Goal: Book appointment/travel/reservation

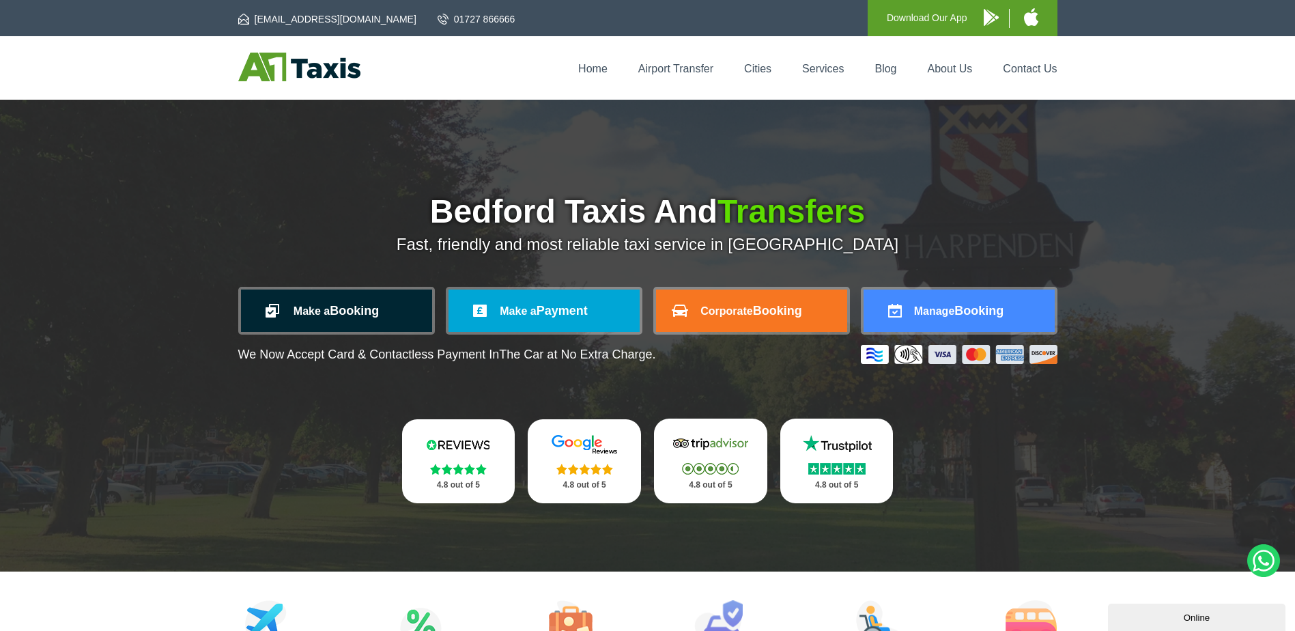
click at [324, 315] on span "Make a" at bounding box center [312, 311] width 36 height 12
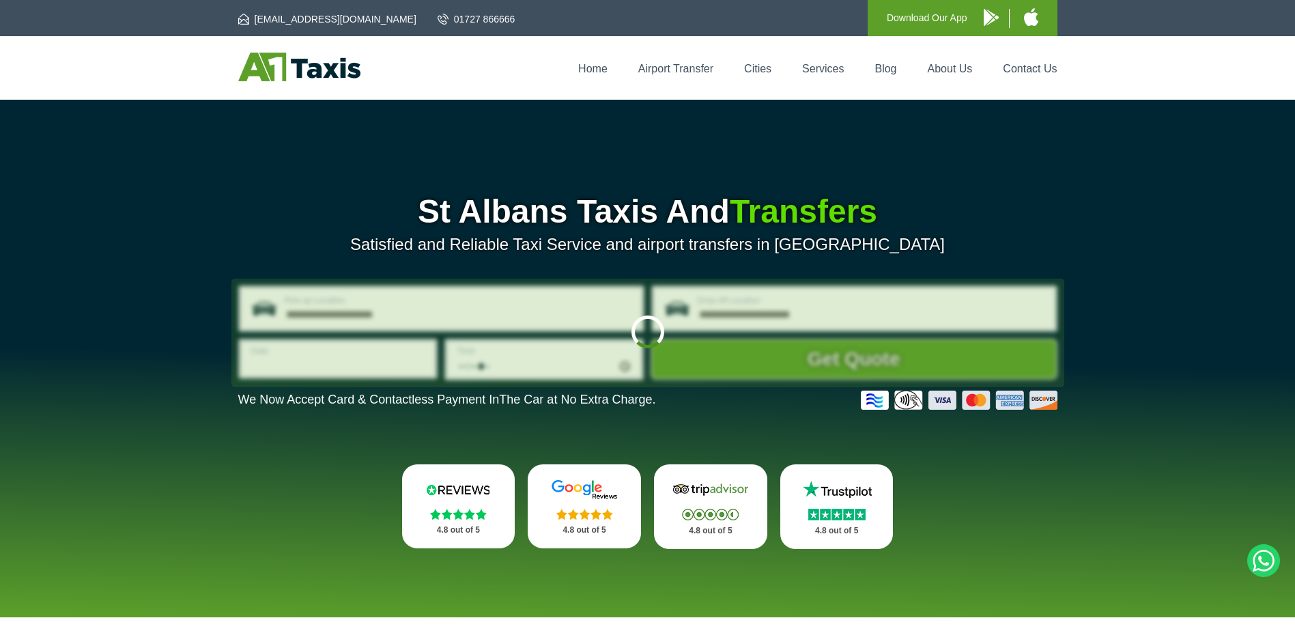
type input "**********"
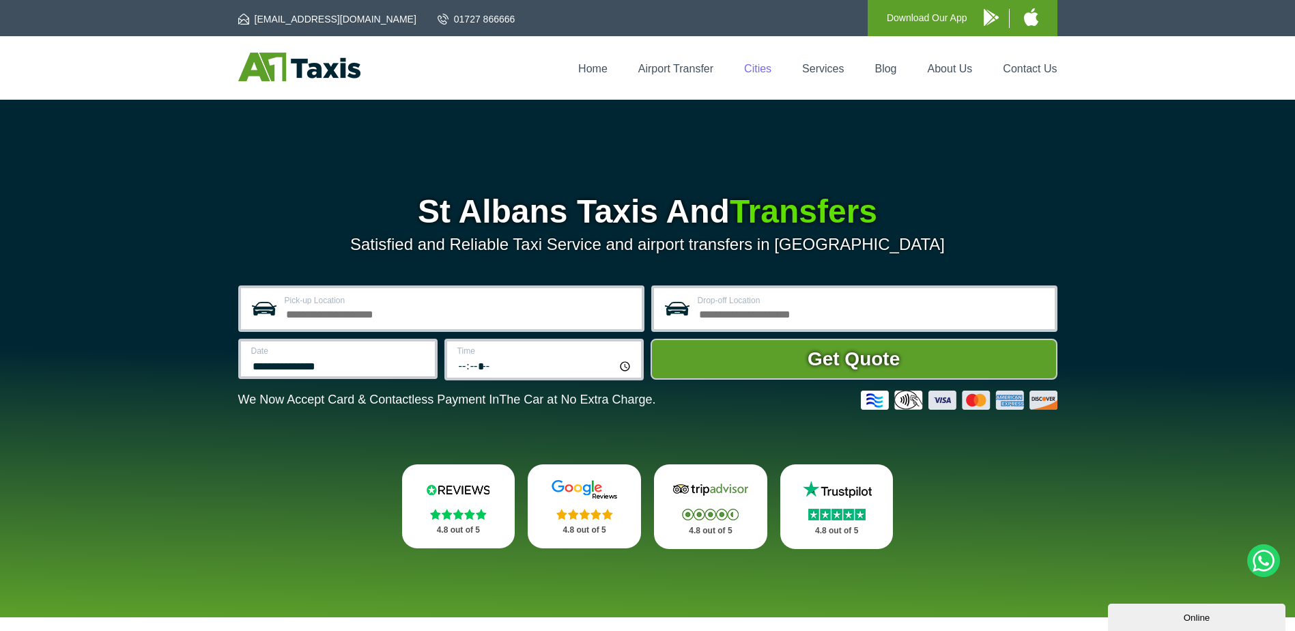
click at [751, 69] on link "Cities" at bounding box center [757, 69] width 27 height 12
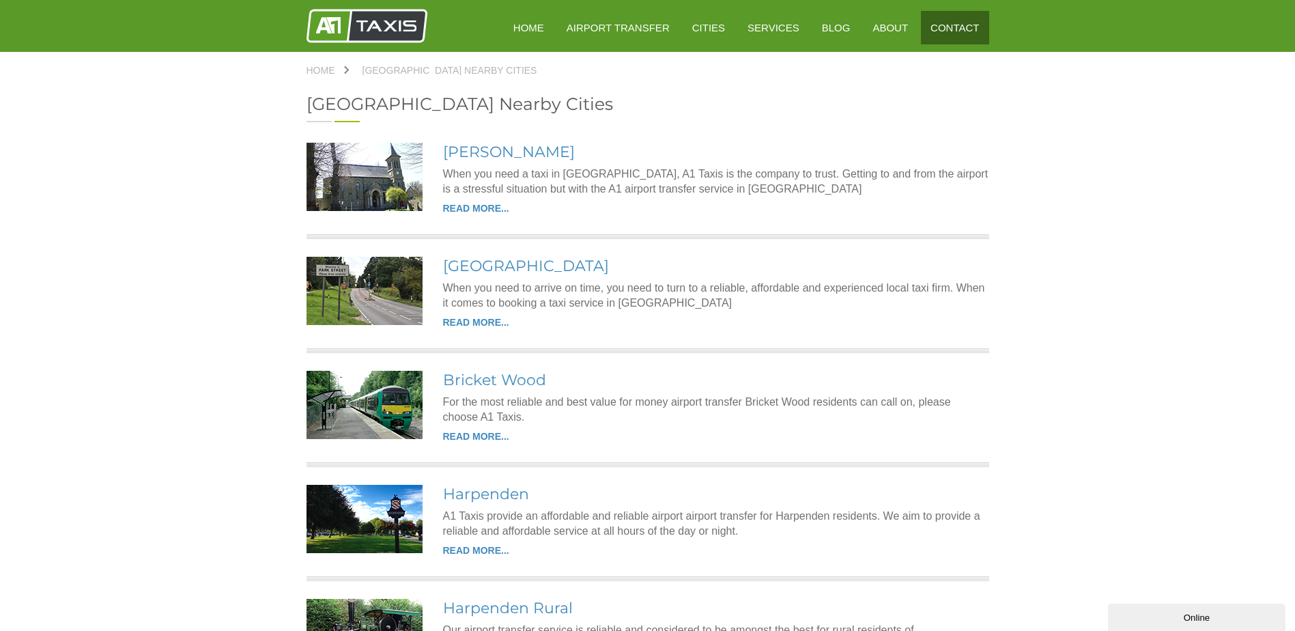
click at [929, 20] on link "Contact" at bounding box center [955, 27] width 68 height 33
